Goal: Task Accomplishment & Management: Complete application form

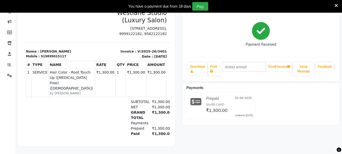
scroll to position [64, 0]
click at [336, 4] on icon at bounding box center [336, 5] width 3 height 5
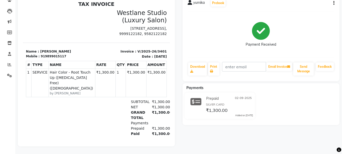
scroll to position [52, 0]
click at [8, 74] on icon at bounding box center [9, 76] width 5 height 4
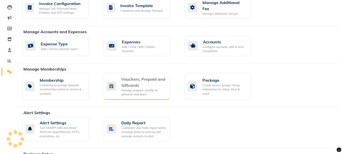
click at [145, 88] on div "Vouchers, Prepaid and Giftcards" at bounding box center [143, 82] width 45 height 12
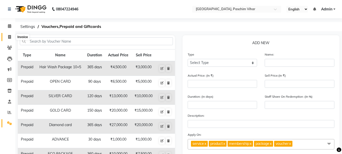
click at [9, 36] on icon at bounding box center [9, 37] width 3 height 4
select select "service"
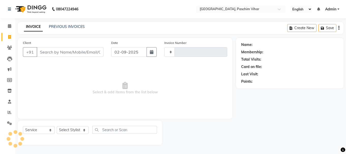
type input "3402"
select select "223"
click at [10, 124] on icon at bounding box center [9, 124] width 5 height 4
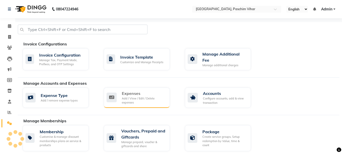
click at [144, 88] on div "Expenses Add / View / Edit / Delete expenses" at bounding box center [137, 98] width 66 height 20
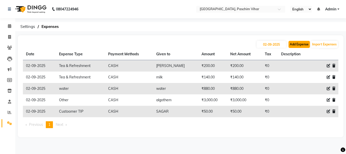
click at [299, 48] on button "Add Expense" at bounding box center [298, 44] width 21 height 7
select select "1"
select select "2523"
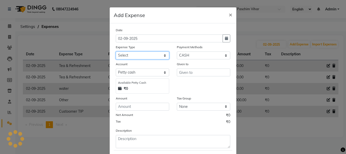
click at [147, 54] on select "Select Advance Salary Bank charges Cash transfer to bank Cash transfer to hub C…" at bounding box center [142, 56] width 53 height 8
click at [148, 59] on select "Select Advance Salary Bank charges Cash transfer to bank Cash transfer to hub C…" at bounding box center [142, 56] width 53 height 8
click at [150, 56] on select "Select Advance Salary Bank charges Cash transfer to bank Cash transfer to hub C…" at bounding box center [142, 56] width 53 height 8
select select "99"
click at [116, 52] on select "Select Advance Salary Bank charges Cash transfer to bank Cash transfer to hub C…" at bounding box center [142, 56] width 53 height 8
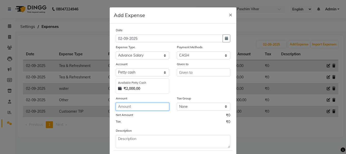
click at [144, 105] on input "number" at bounding box center [142, 107] width 53 height 8
type input "1000"
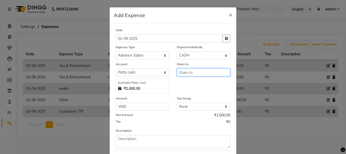
click at [202, 73] on input "text" at bounding box center [203, 73] width 53 height 8
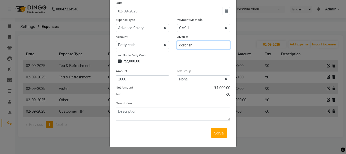
scroll to position [28, 0]
type input "goransh"
click at [214, 132] on span "Save" at bounding box center [219, 132] width 10 height 5
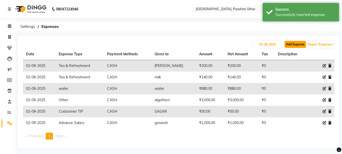
click at [302, 46] on button "Add Expense" at bounding box center [295, 44] width 21 height 7
select select "1"
select select "2523"
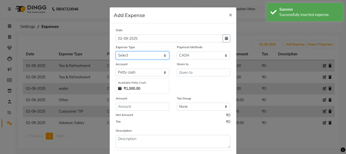
click at [162, 56] on select "Select Advance Salary Bank charges Cash transfer to bank Cash transfer to hub C…" at bounding box center [142, 56] width 53 height 8
select select "98"
click at [116, 52] on select "Select Advance Salary Bank charges Cash transfer to bank Cash transfer to hub C…" at bounding box center [142, 56] width 53 height 8
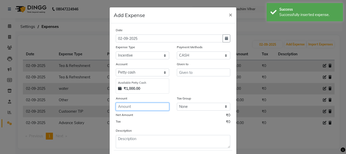
click at [143, 107] on input "number" at bounding box center [142, 107] width 53 height 8
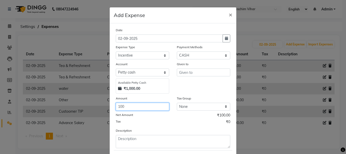
type input "100"
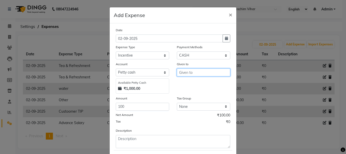
click at [185, 75] on input "text" at bounding box center [203, 73] width 53 height 8
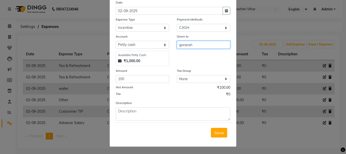
type input "goransh"
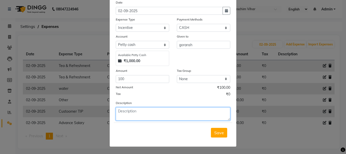
click at [167, 115] on textarea at bounding box center [173, 114] width 114 height 13
type textarea "[DATE] late night"
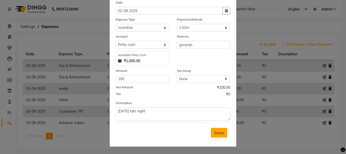
click at [217, 133] on span "Save" at bounding box center [219, 132] width 10 height 5
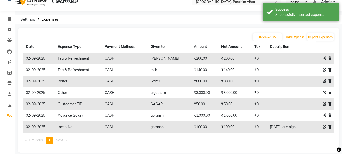
scroll to position [14, 0]
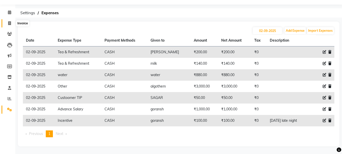
click at [9, 23] on icon at bounding box center [9, 23] width 3 height 4
select select "service"
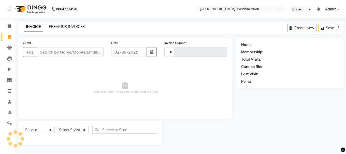
type input "3402"
select select "223"
click at [62, 26] on link "PREVIOUS INVOICES" at bounding box center [67, 26] width 36 height 5
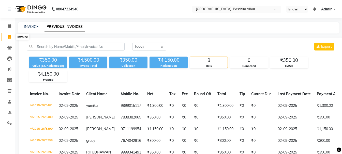
drag, startPoint x: 7, startPoint y: 37, endPoint x: 12, endPoint y: 34, distance: 5.3
click at [8, 37] on span at bounding box center [9, 37] width 9 height 6
select select "service"
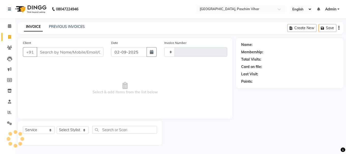
type input "3402"
select select "223"
click at [68, 53] on input "Client" at bounding box center [70, 52] width 67 height 10
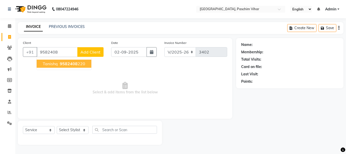
click at [63, 68] on ngb-typeahead-window "tanishq 9582408 220" at bounding box center [63, 63] width 55 height 13
click at [77, 65] on ngb-highlight "9582408 220" at bounding box center [72, 63] width 26 height 5
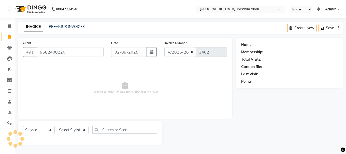
type input "9582408220"
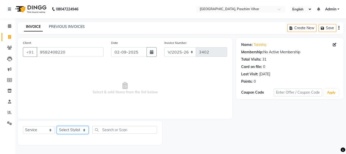
click at [72, 129] on select "Select Stylist Akash Anu Arun Gaurav [PERSON_NAME] [PERSON_NAME] [PERSON_NAME] …" at bounding box center [73, 130] width 32 height 8
select select "8527"
click at [57, 126] on select "Select Stylist Akash Anu Arun Gaurav [PERSON_NAME] [PERSON_NAME] [PERSON_NAME] …" at bounding box center [73, 130] width 32 height 8
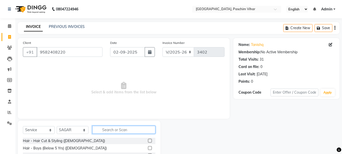
click at [115, 130] on input "text" at bounding box center [123, 130] width 63 height 8
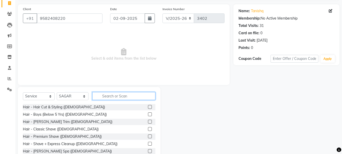
scroll to position [49, 0]
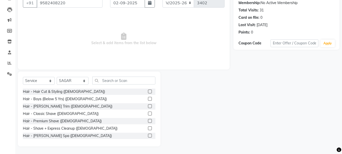
click at [148, 114] on label at bounding box center [150, 114] width 4 height 4
click at [148, 114] on input "checkbox" at bounding box center [149, 113] width 3 height 3
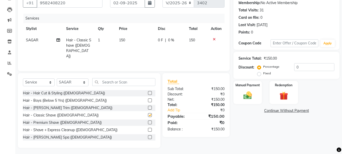
checkbox input "false"
click at [248, 97] on img at bounding box center [248, 96] width 14 height 10
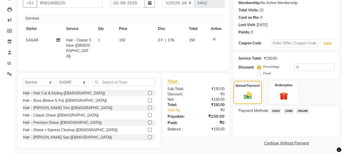
click at [275, 109] on span "CASH" at bounding box center [275, 111] width 11 height 6
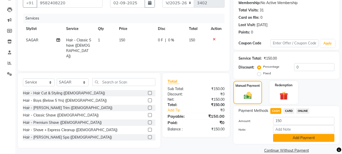
click at [294, 137] on button "Add Payment" at bounding box center [303, 138] width 61 height 8
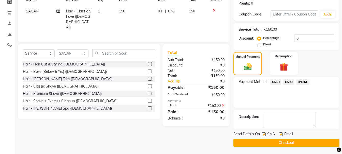
scroll to position [79, 0]
click at [297, 142] on button "Checkout" at bounding box center [287, 143] width 106 height 8
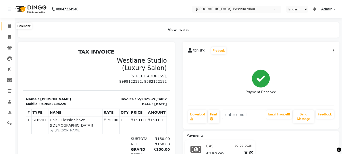
click at [11, 27] on icon at bounding box center [9, 26] width 3 height 4
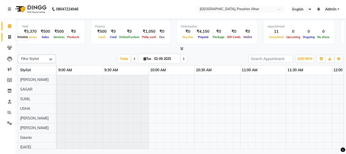
click at [8, 37] on icon at bounding box center [9, 37] width 3 height 4
select select "service"
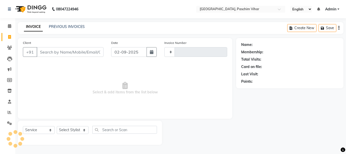
type input "3403"
select select "223"
click at [67, 26] on link "PREVIOUS INVOICES" at bounding box center [67, 26] width 36 height 5
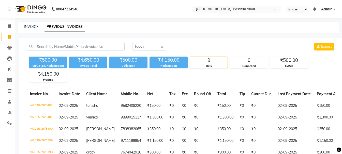
click at [9, 9] on icon at bounding box center [9, 9] width 3 height 4
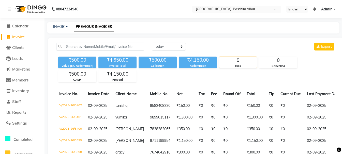
click at [9, 9] on icon at bounding box center [9, 9] width 3 height 4
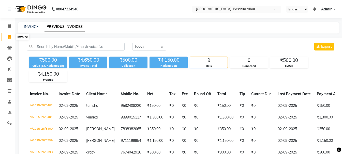
click at [8, 36] on icon at bounding box center [9, 37] width 3 height 4
select select "service"
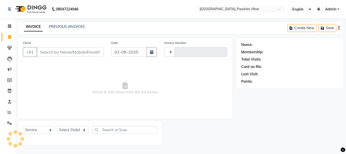
type input "3403"
select select "223"
click at [9, 27] on icon at bounding box center [9, 26] width 3 height 4
